Goal: Check status: Check status

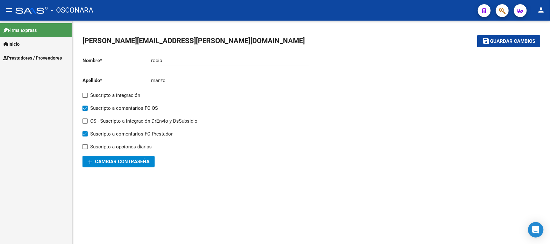
click at [44, 60] on span "Prestadores / Proveedores" at bounding box center [32, 57] width 59 height 7
click at [32, 71] on link "Facturas - Listado/Carga" at bounding box center [36, 72] width 72 height 14
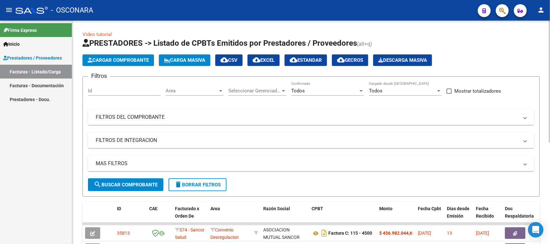
click at [214, 118] on mat-panel-title "FILTROS DEL COMPROBANTE" at bounding box center [307, 117] width 423 height 7
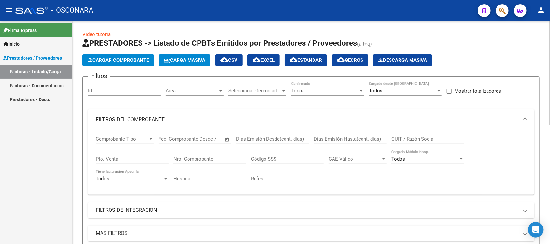
click at [405, 138] on input "CUIT / Razón Social" at bounding box center [428, 139] width 73 height 6
paste input "20-24801062-3"
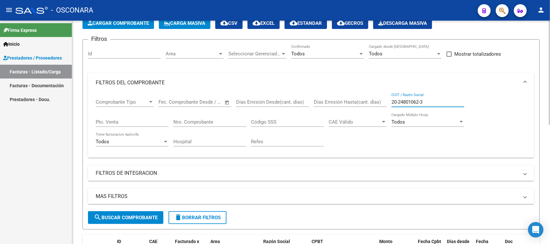
scroll to position [121, 0]
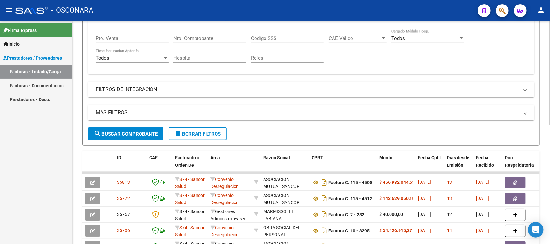
click at [109, 136] on button "search Buscar Comprobante" at bounding box center [125, 134] width 75 height 13
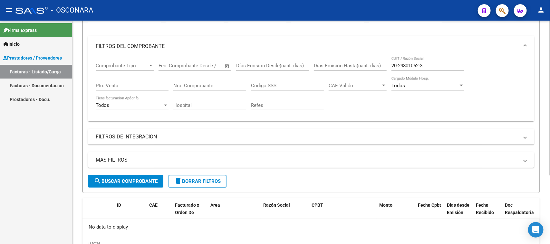
scroll to position [60, 0]
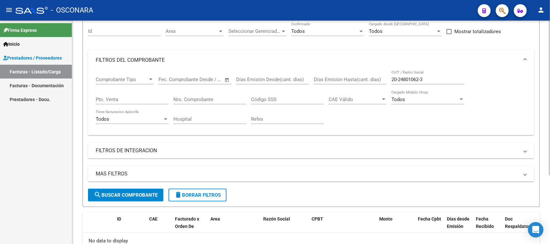
click at [126, 152] on mat-panel-title "FILTROS DE INTEGRACION" at bounding box center [307, 150] width 423 height 7
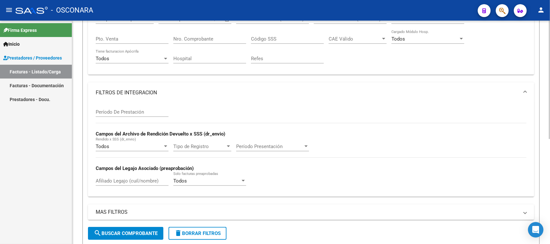
scroll to position [140, 0]
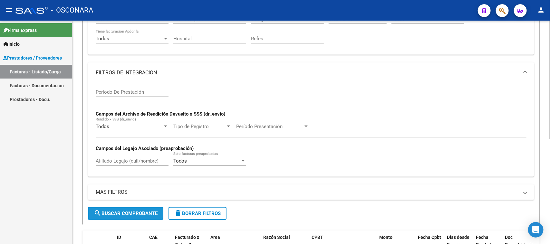
click at [105, 215] on button "search Buscar Comprobante" at bounding box center [125, 213] width 75 height 13
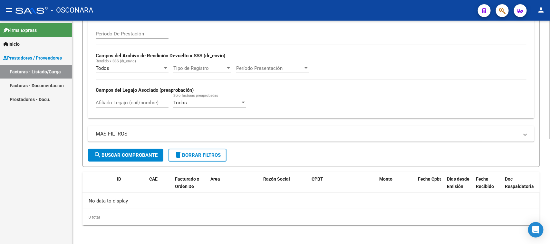
scroll to position [78, 0]
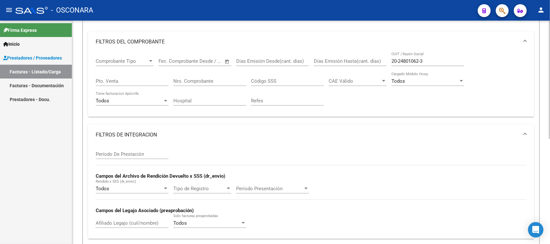
click at [398, 56] on div "20-24801062-3 CUIT / Razón Social" at bounding box center [428, 59] width 73 height 14
click at [400, 59] on input "20-24801062-3" at bounding box center [428, 61] width 73 height 6
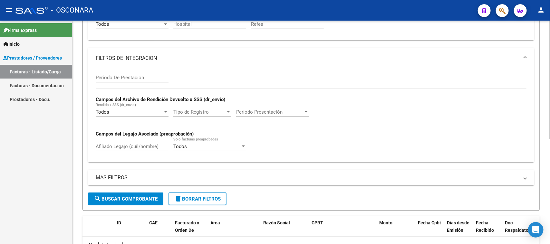
scroll to position [159, 0]
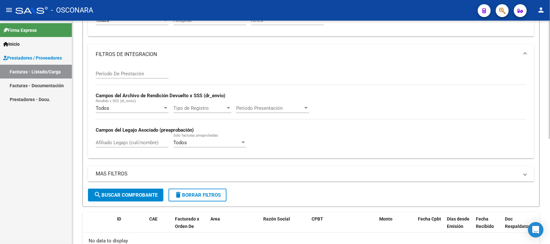
type input "20248010623"
click at [121, 192] on span "search Buscar Comprobante" at bounding box center [126, 195] width 64 height 6
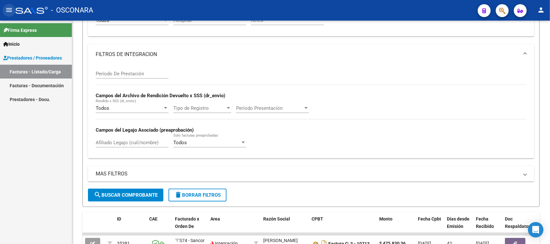
click at [6, 16] on button "menu" at bounding box center [9, 10] width 13 height 13
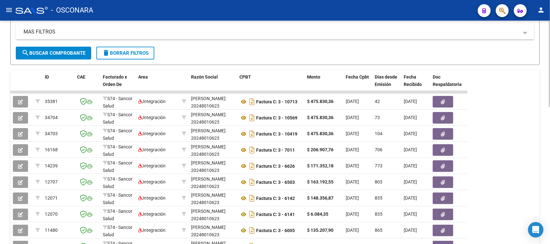
scroll to position [340, 0]
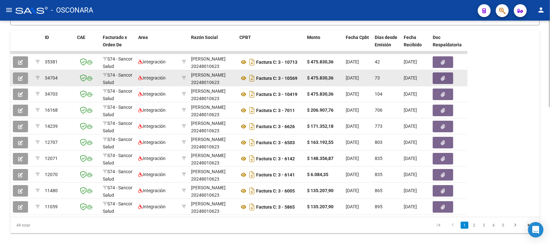
drag, startPoint x: 284, startPoint y: 76, endPoint x: 299, endPoint y: 76, distance: 15.2
click at [299, 76] on div "Factura C: 3 - 10569" at bounding box center [271, 78] width 63 height 10
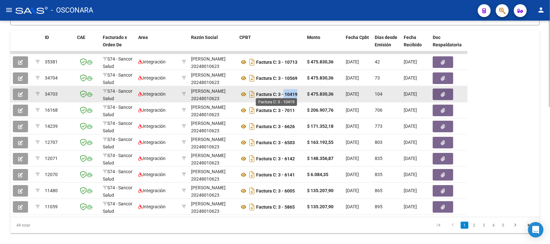
drag, startPoint x: 305, startPoint y: 94, endPoint x: 283, endPoint y: 93, distance: 22.2
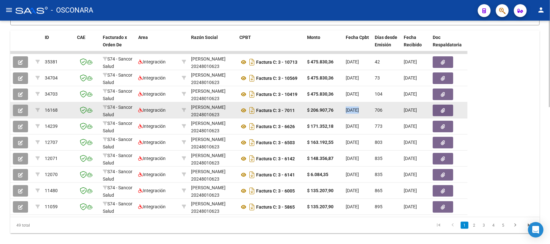
drag, startPoint x: 373, startPoint y: 109, endPoint x: 343, endPoint y: 108, distance: 30.0
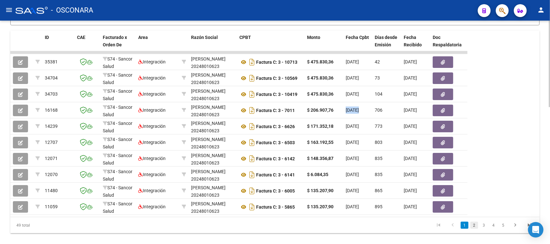
click at [475, 229] on link "2" at bounding box center [475, 225] width 8 height 7
